Goal: Task Accomplishment & Management: Manage account settings

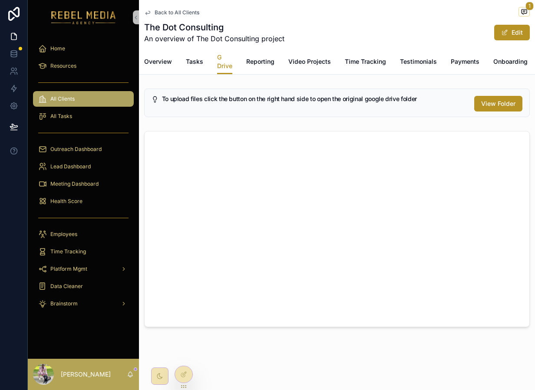
scroll to position [0, 88]
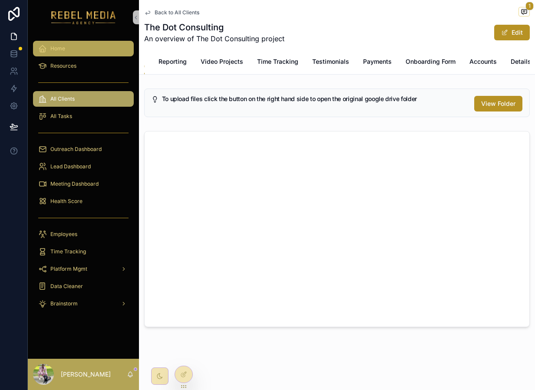
click at [44, 43] on div "Home" at bounding box center [83, 49] width 90 height 14
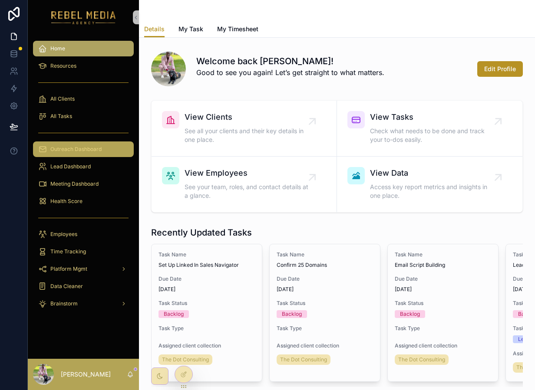
click at [79, 149] on span "Outreach Dashboard" at bounding box center [75, 149] width 51 height 7
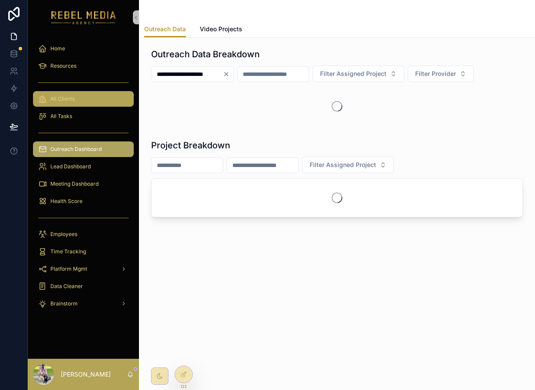
click at [93, 106] on div "All Clients" at bounding box center [83, 99] width 90 height 14
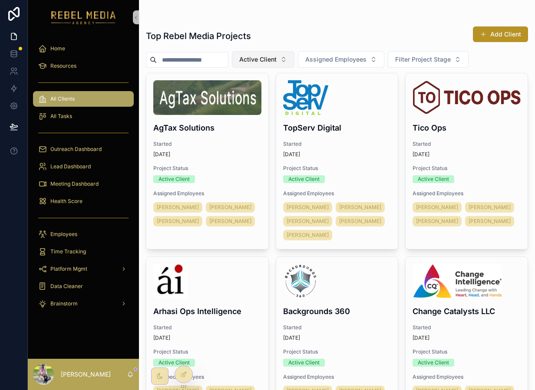
click at [277, 59] on span "Active Client" at bounding box center [257, 59] width 37 height 9
click at [269, 63] on span "Active Client" at bounding box center [257, 59] width 37 height 9
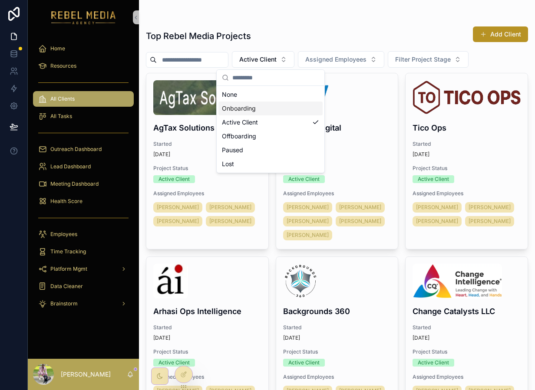
click at [259, 109] on div "Onboarding" at bounding box center [270, 109] width 104 height 14
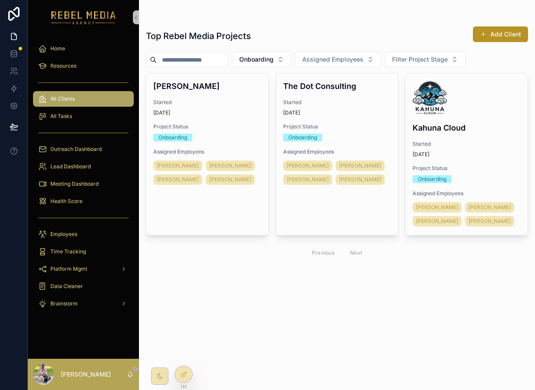
click at [259, 109] on div "[DATE]" at bounding box center [207, 112] width 108 height 7
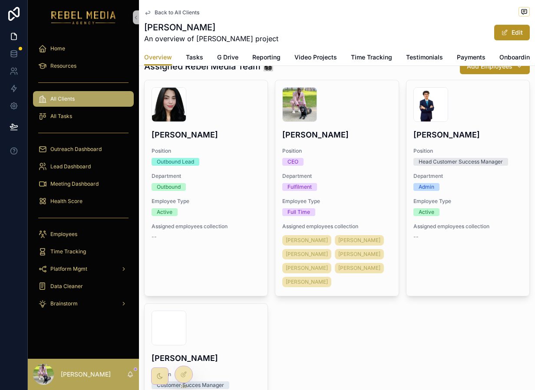
scroll to position [146, 0]
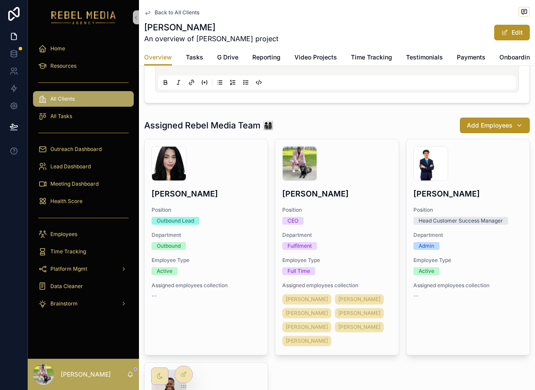
click at [171, 13] on span "Back to All Clients" at bounding box center [177, 12] width 45 height 7
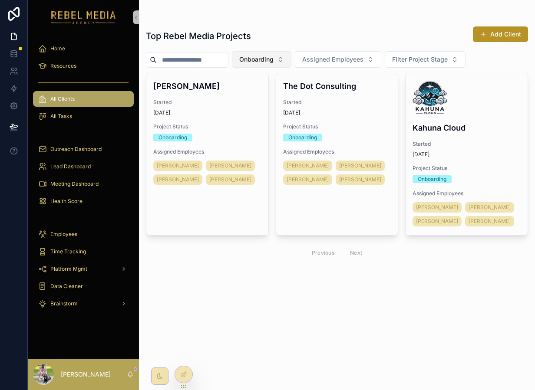
click at [265, 58] on span "Onboarding" at bounding box center [256, 59] width 34 height 9
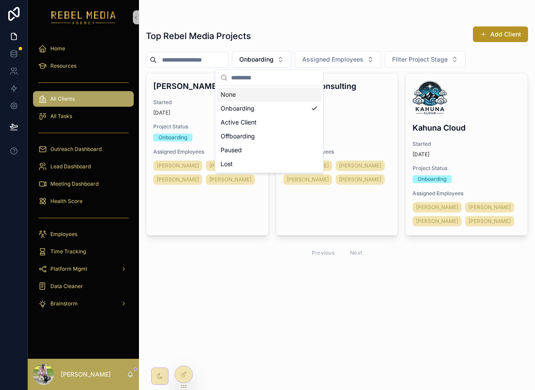
click at [248, 90] on div "None" at bounding box center [269, 95] width 104 height 14
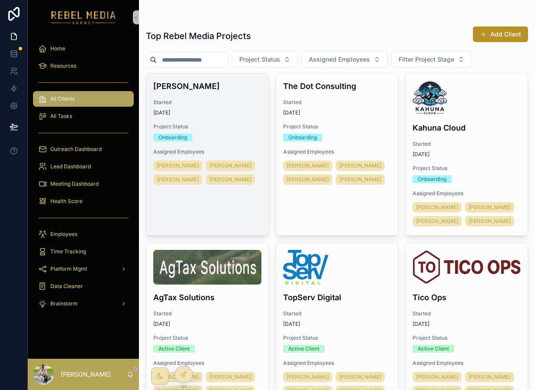
click at [238, 109] on div "[DATE]" at bounding box center [207, 112] width 108 height 7
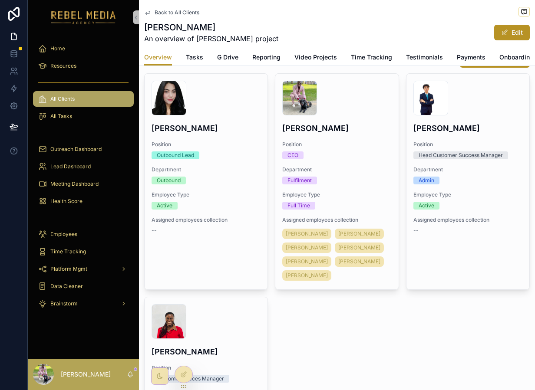
scroll to position [211, 0]
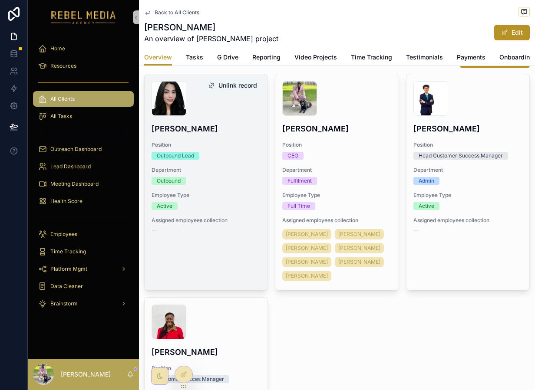
click at [241, 87] on button "Unlink record" at bounding box center [232, 86] width 63 height 16
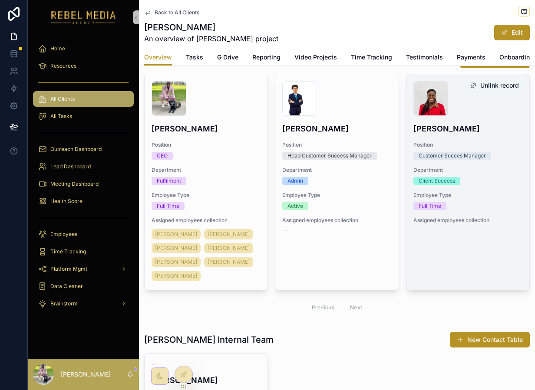
click at [500, 87] on button "Unlink record" at bounding box center [494, 86] width 63 height 16
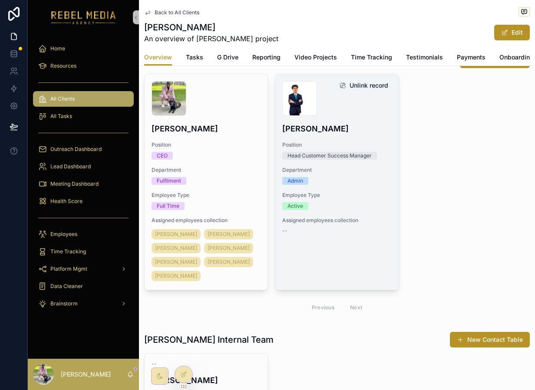
click at [368, 86] on button "Unlink record" at bounding box center [363, 86] width 63 height 16
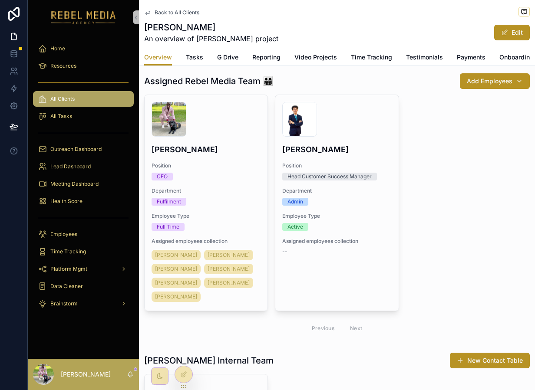
scroll to position [181, 0]
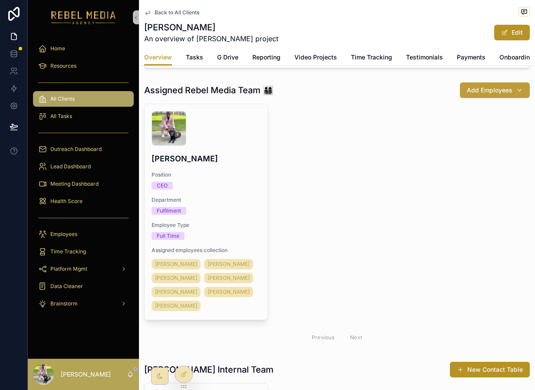
click at [499, 88] on span "Add Employees" at bounding box center [490, 90] width 46 height 9
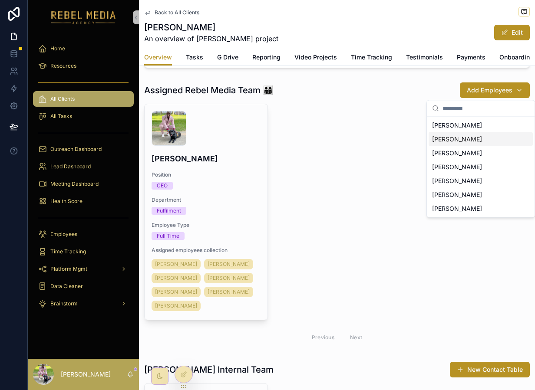
click at [463, 139] on span "[PERSON_NAME]" at bounding box center [457, 139] width 50 height 9
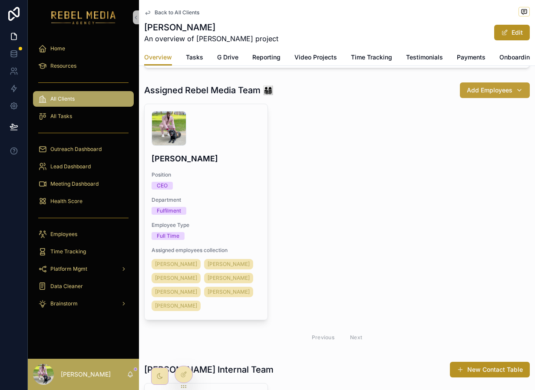
click at [487, 91] on span "Add Employees" at bounding box center [490, 90] width 46 height 9
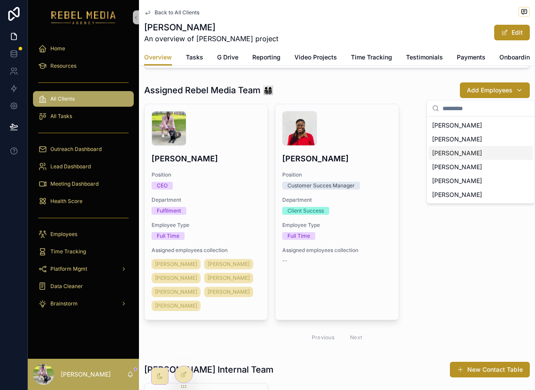
click at [448, 155] on span "[PERSON_NAME]" at bounding box center [457, 153] width 50 height 9
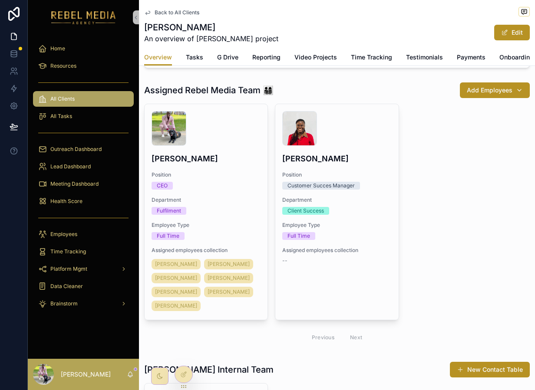
click at [485, 95] on button "Add Employees" at bounding box center [495, 91] width 70 height 16
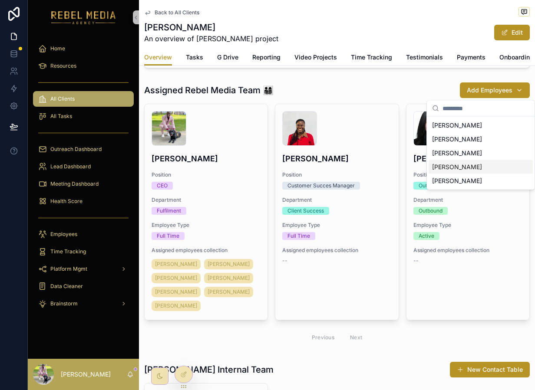
click at [463, 169] on span "[PERSON_NAME]" at bounding box center [457, 167] width 50 height 9
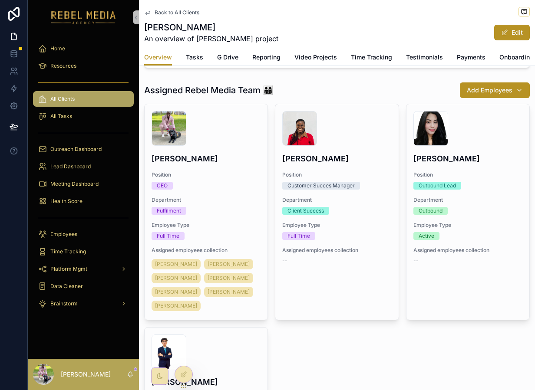
scroll to position [544, 0]
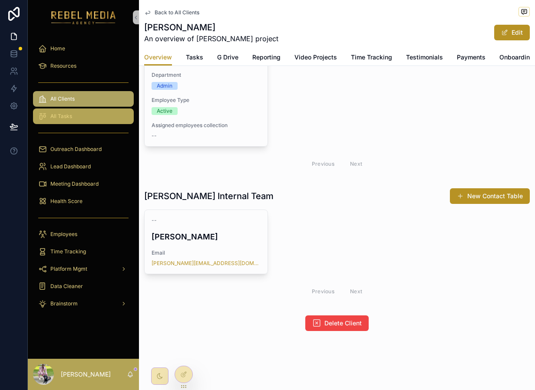
click at [85, 119] on div "All Tasks" at bounding box center [83, 116] width 90 height 14
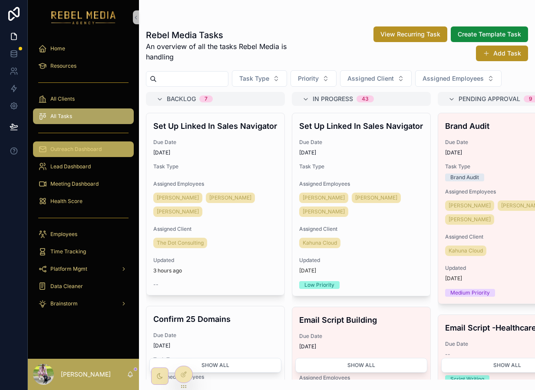
click at [95, 151] on span "Outreach Dashboard" at bounding box center [75, 149] width 51 height 7
